Goal: Information Seeking & Learning: Learn about a topic

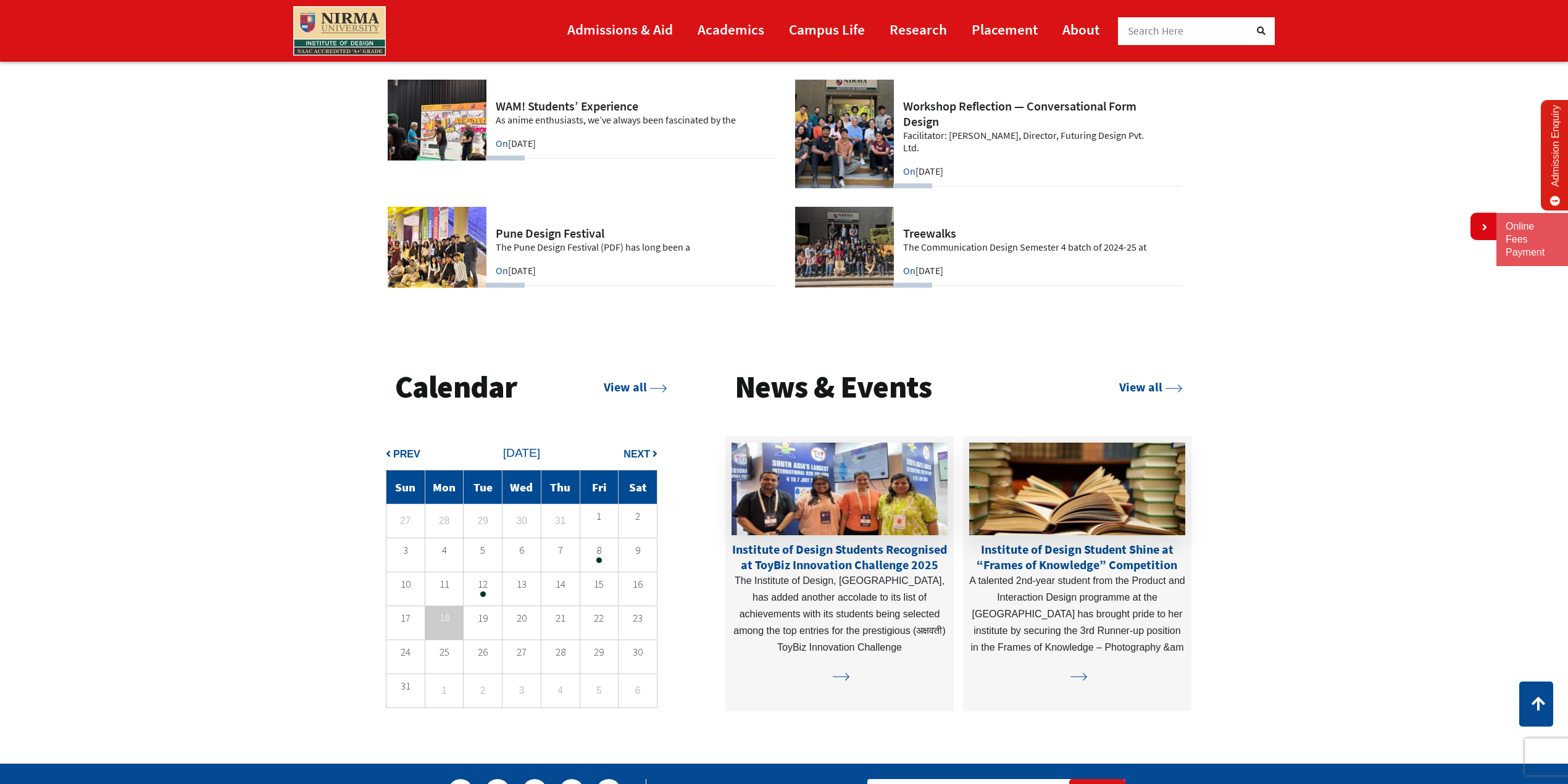
scroll to position [3187, 0]
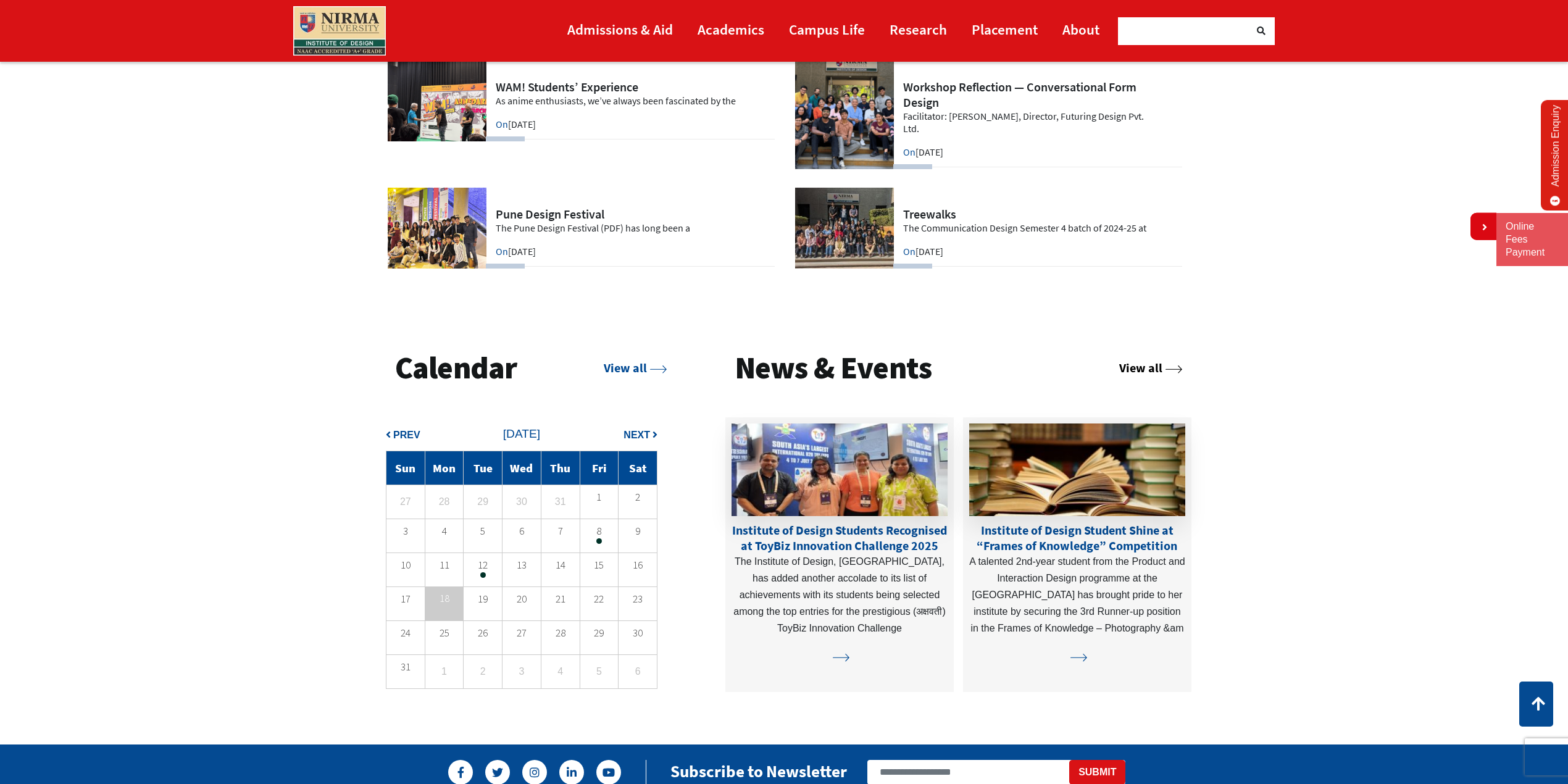
click at [1127, 366] on link "View all" at bounding box center [1150, 367] width 63 height 16
click at [1124, 366] on link "View all" at bounding box center [1150, 366] width 63 height 16
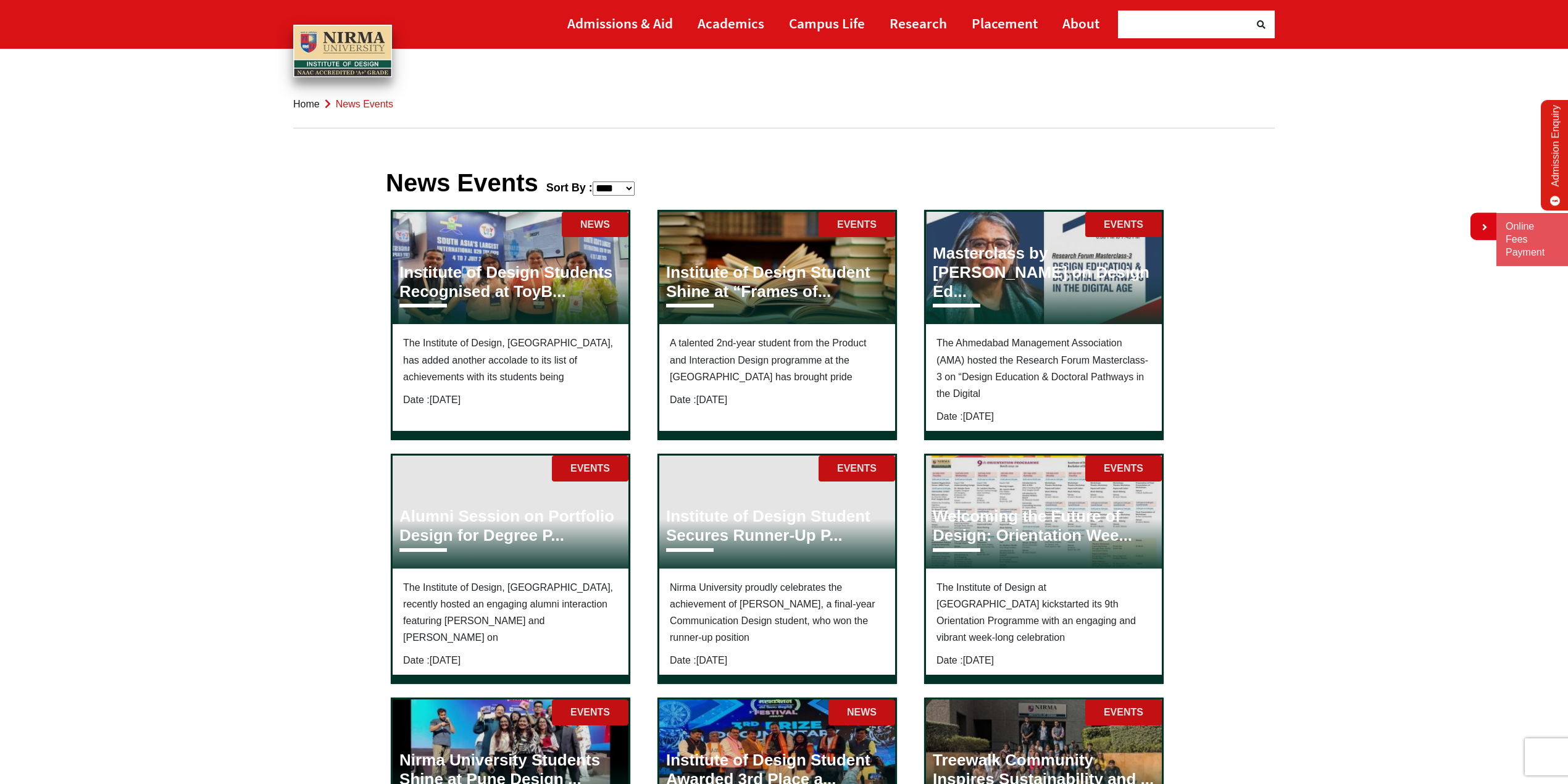
click at [307, 105] on link "Home" at bounding box center [306, 103] width 27 height 10
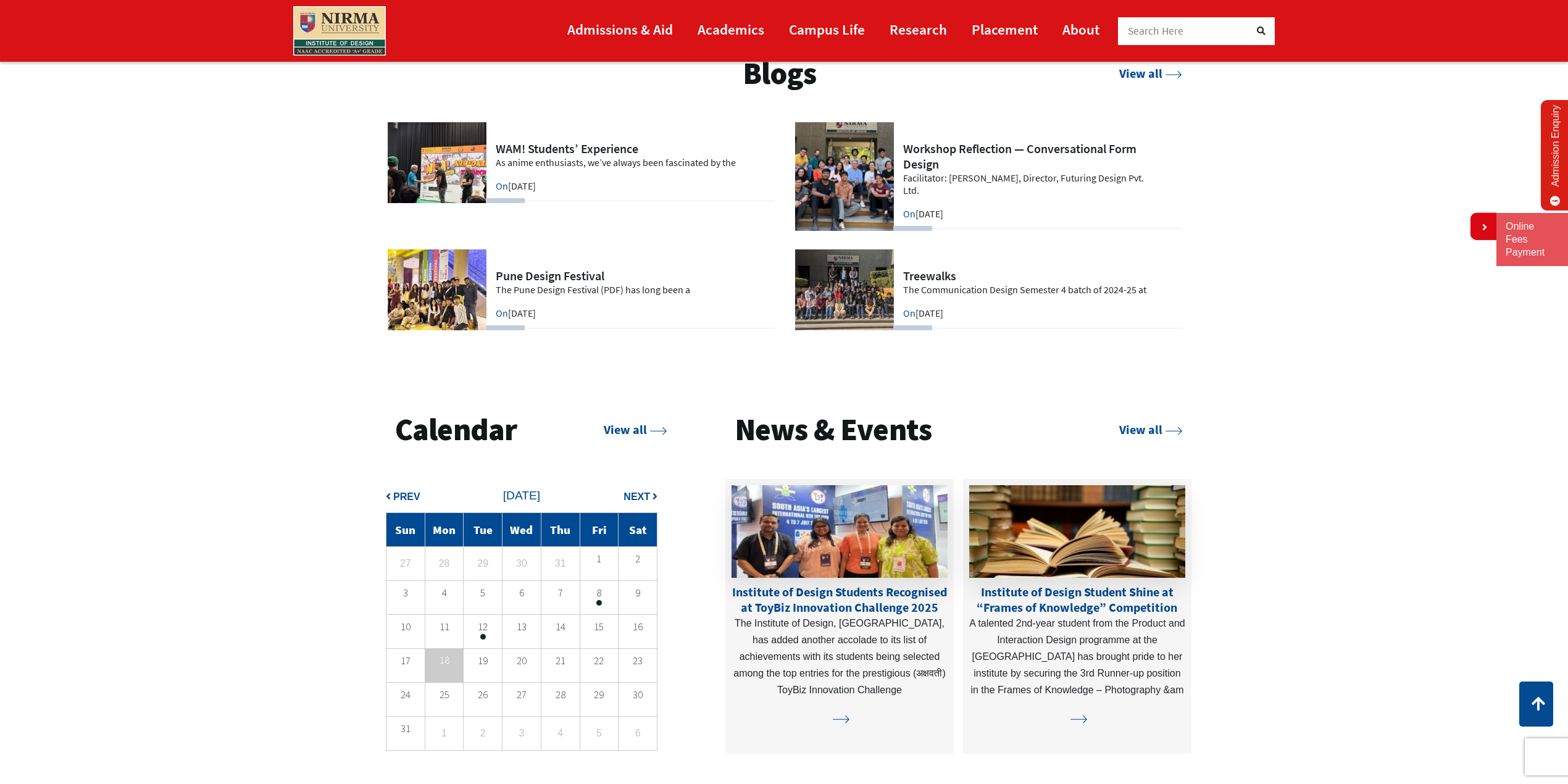
scroll to position [3145, 0]
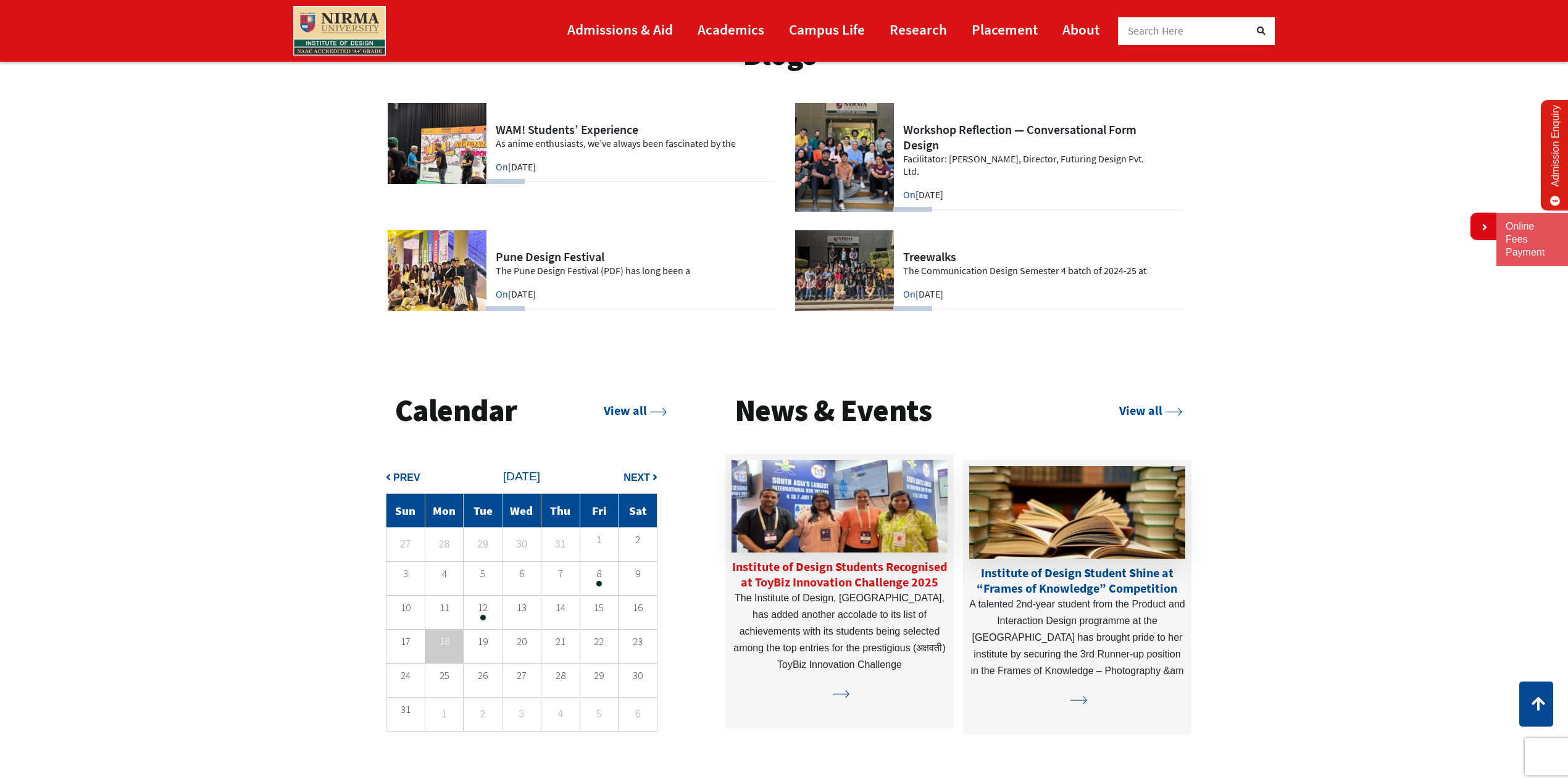
click at [836, 567] on link "Institute of Design Students Recognised at ToyBiz Innovation Challenge 2025" at bounding box center [839, 574] width 215 height 31
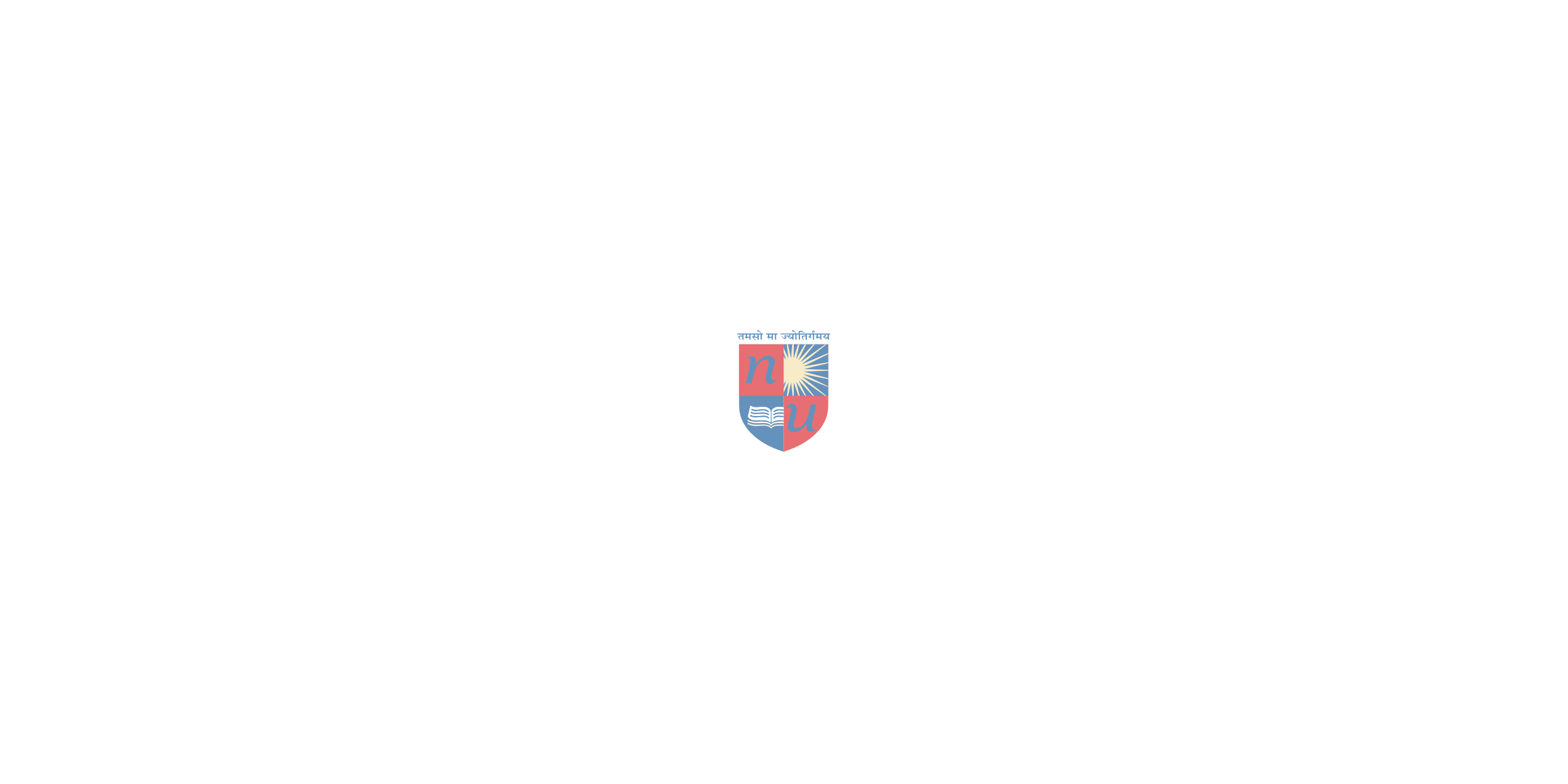
scroll to position [3145, 0]
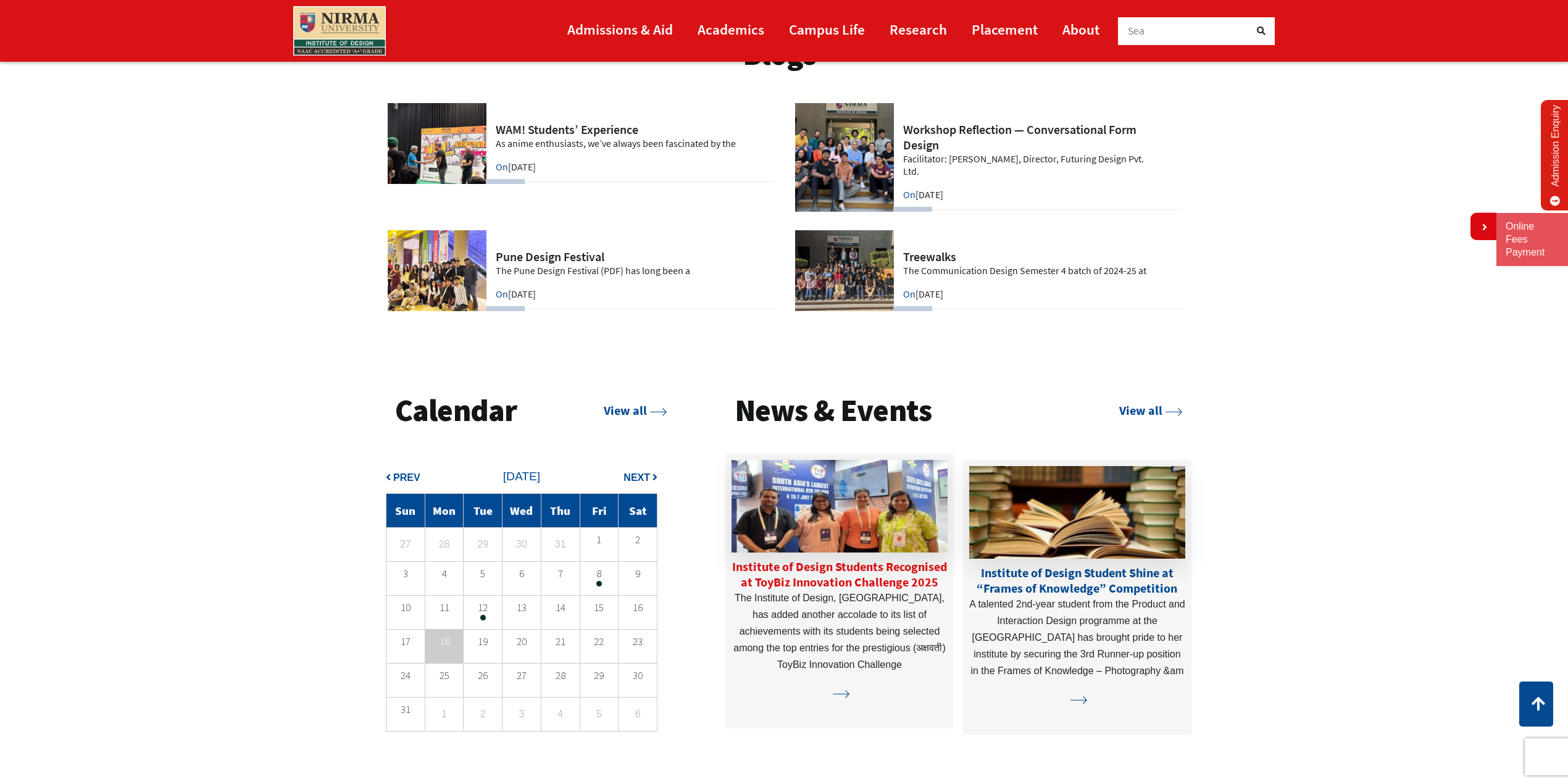
click at [801, 501] on img at bounding box center [839, 505] width 216 height 92
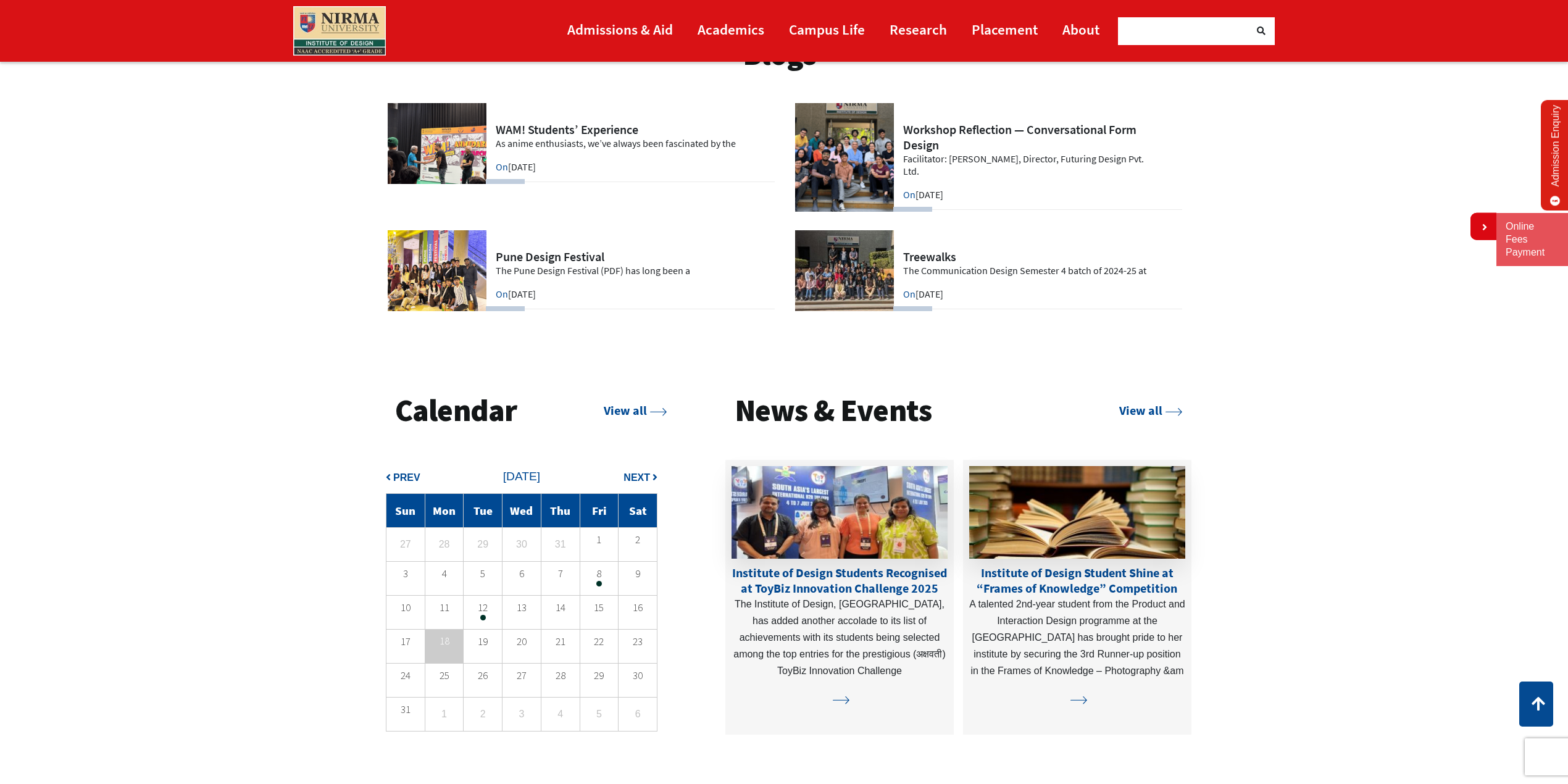
click at [482, 606] on p "12" at bounding box center [483, 608] width 38 height 9
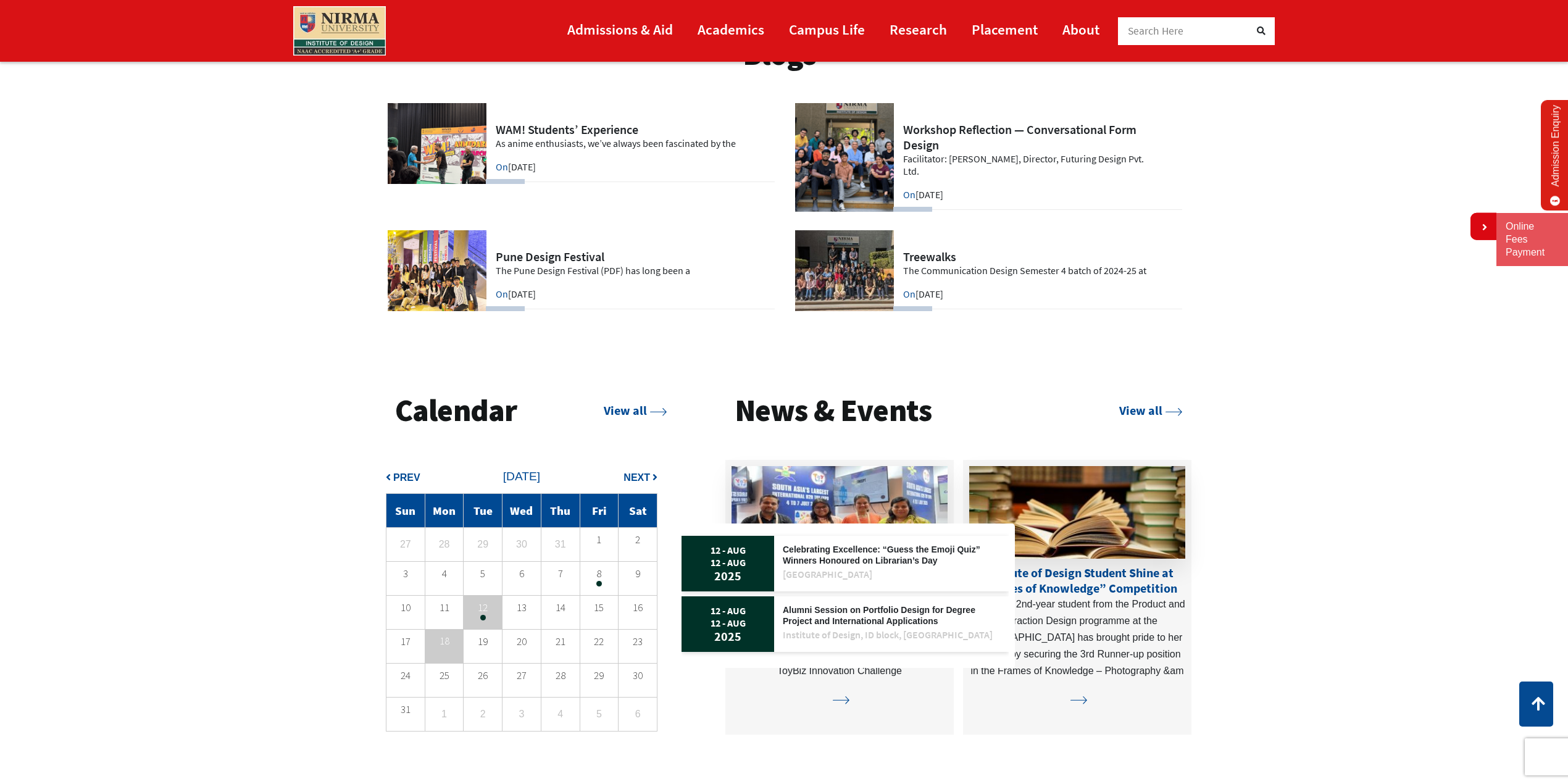
click at [600, 581] on td "8" at bounding box center [599, 578] width 39 height 34
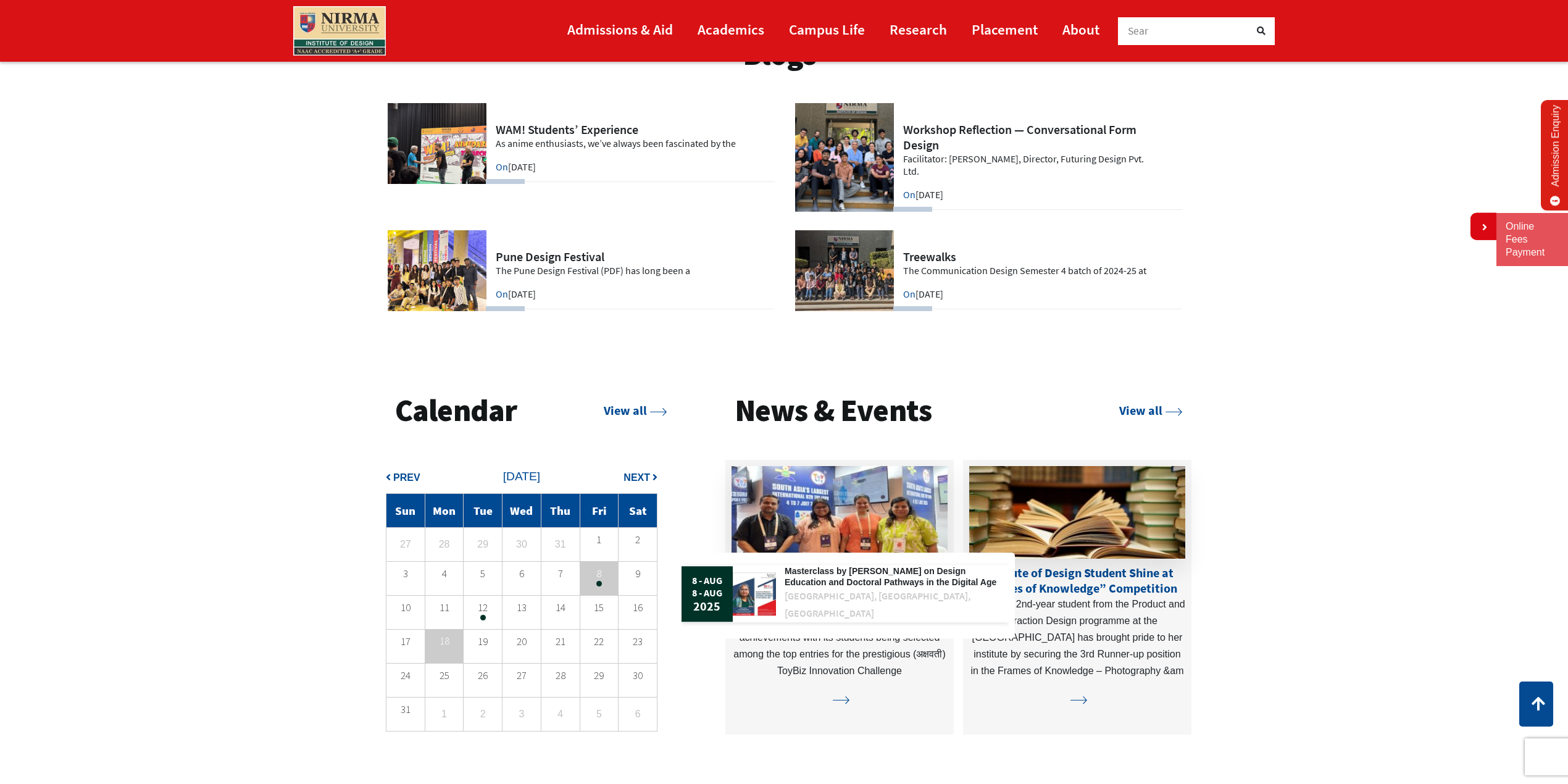
click at [406, 479] on span "Prev" at bounding box center [407, 477] width 27 height 10
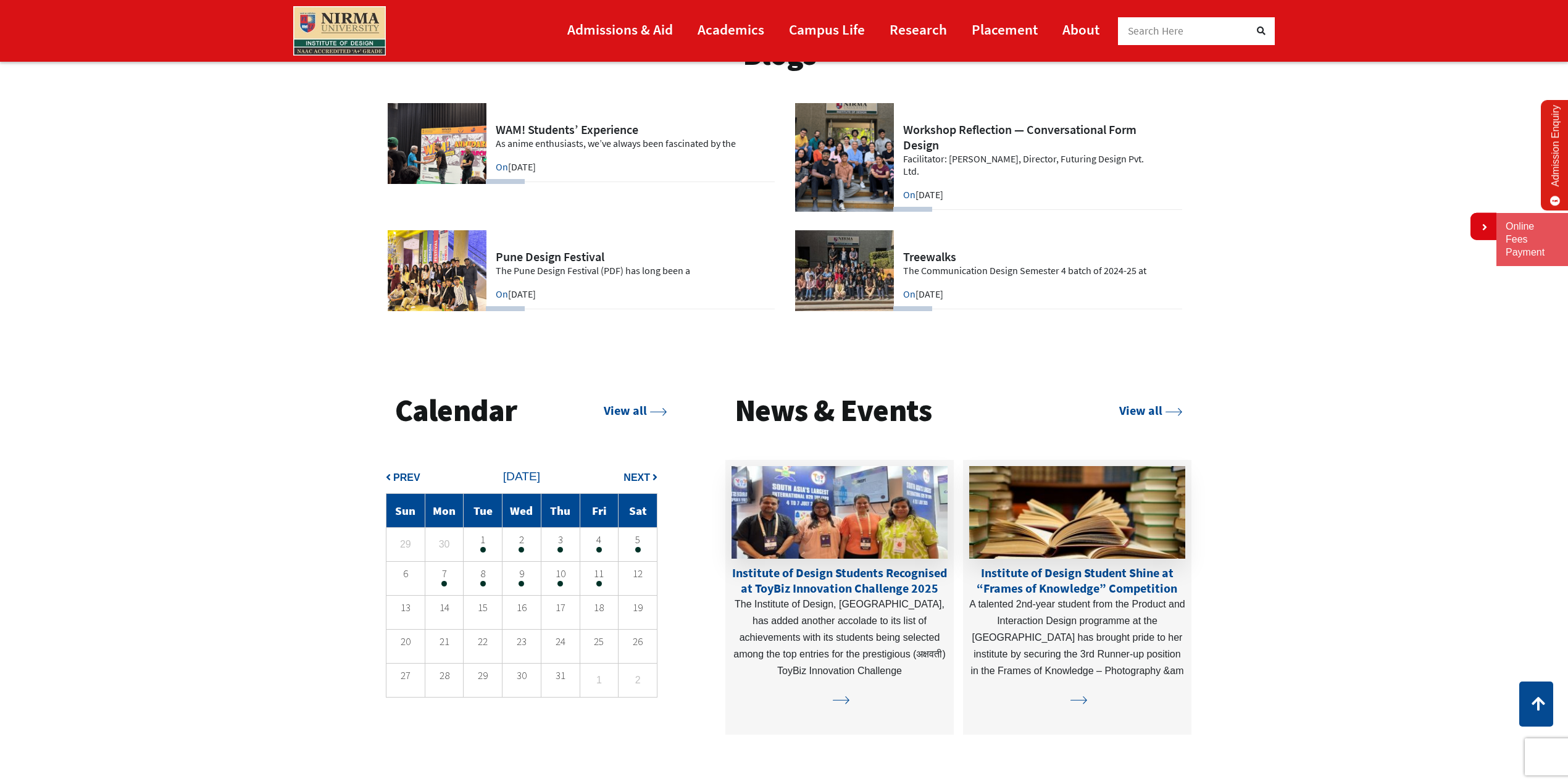
click at [644, 474] on span "Next" at bounding box center [636, 477] width 27 height 10
